Goal: Use online tool/utility: Utilize a website feature to perform a specific function

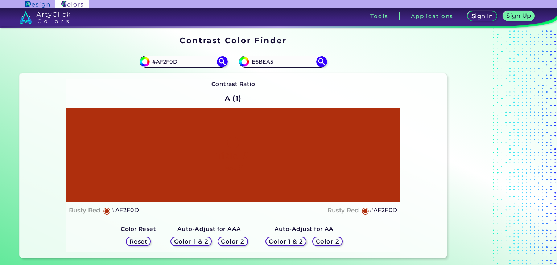
type input "E6BEA5"
type input "#e6bea5"
type input "#E6BEA5"
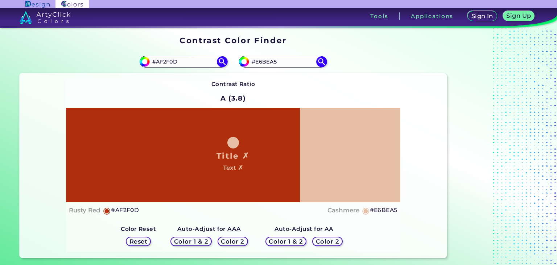
click at [145, 241] on h5 "Reset" at bounding box center [138, 241] width 16 height 5
click at [287, 239] on h5 "Color 1 & 2" at bounding box center [286, 241] width 31 height 5
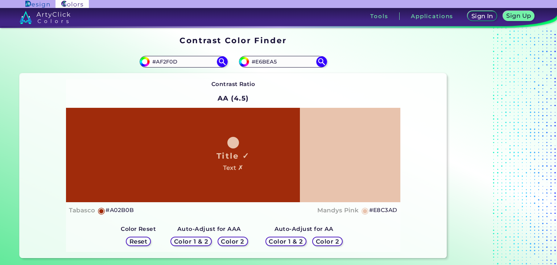
click at [230, 239] on h5 "Color 2" at bounding box center [232, 241] width 21 height 5
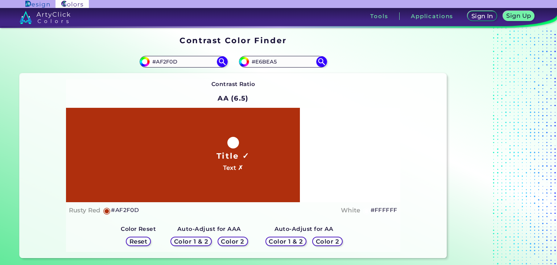
click at [230, 239] on h5 "Color 2" at bounding box center [232, 241] width 21 height 5
click at [207, 244] on h5 "Color 1 & 2" at bounding box center [191, 241] width 31 height 5
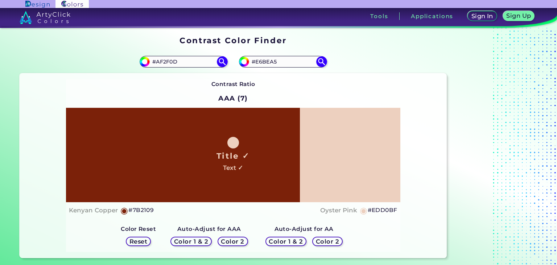
click at [207, 244] on h5 "Color 1 & 2" at bounding box center [191, 241] width 31 height 5
click at [234, 239] on h5 "Color 2" at bounding box center [232, 241] width 21 height 5
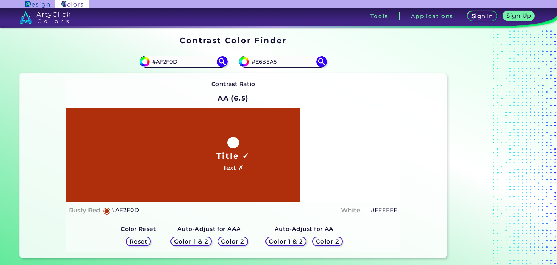
click at [193, 243] on h5 "Color 1 & 2" at bounding box center [191, 241] width 32 height 6
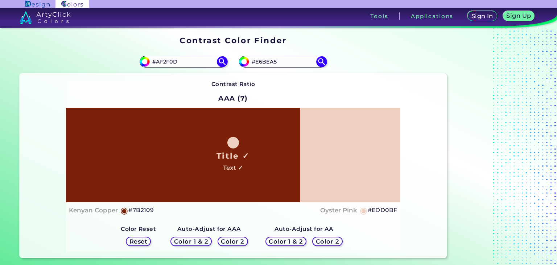
click at [286, 239] on h5 "Color 1 & 2" at bounding box center [286, 241] width 31 height 5
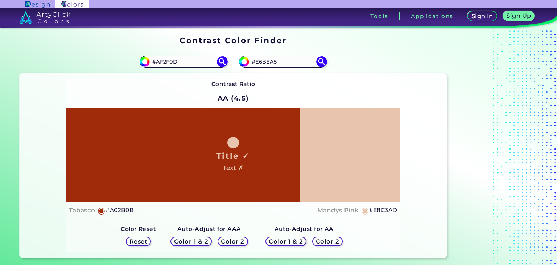
click at [325, 241] on h5 "Color 2" at bounding box center [327, 241] width 21 height 5
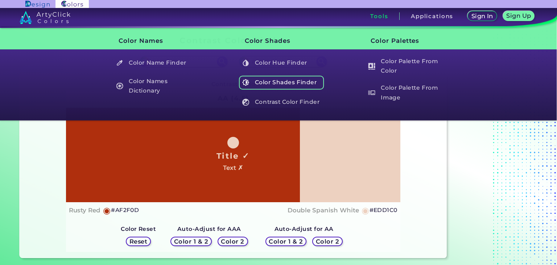
click at [290, 81] on h5 "Color Shades Finder" at bounding box center [281, 82] width 85 height 14
